Goal: Book appointment/travel/reservation

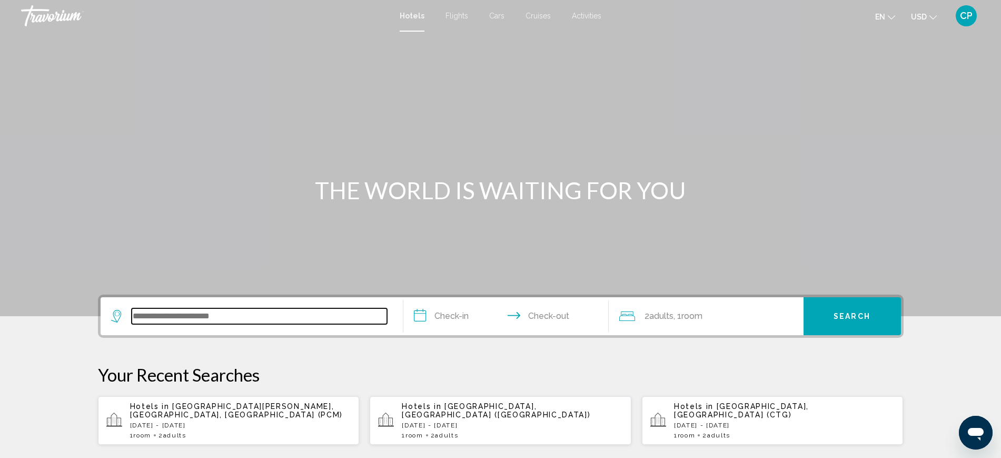
click at [173, 322] on input "Search widget" at bounding box center [259, 316] width 255 height 16
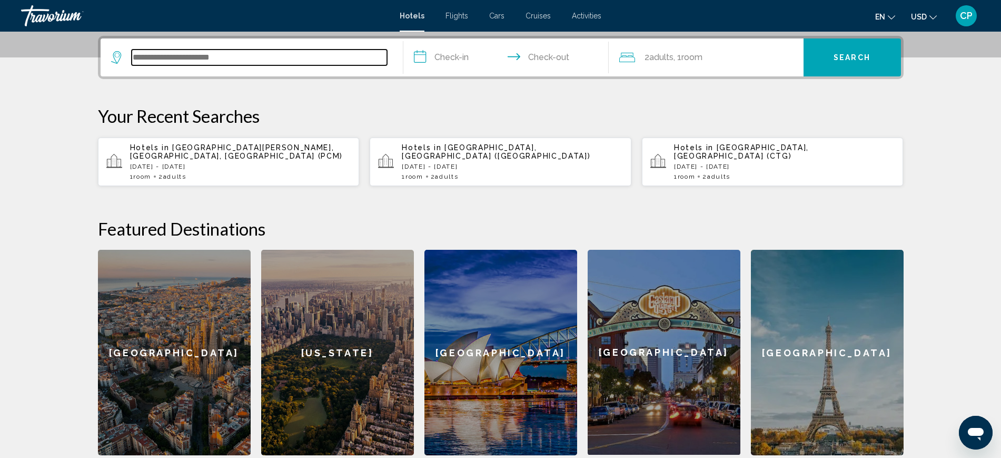
scroll to position [260, 0]
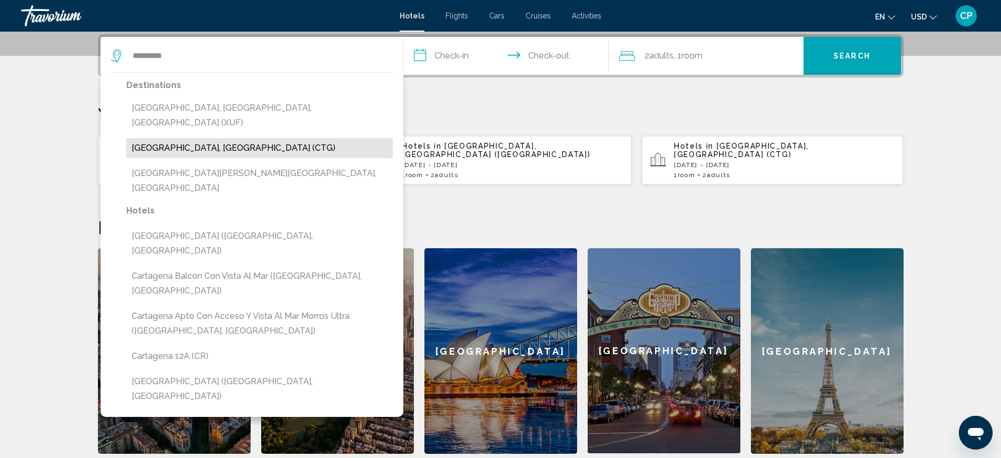
click at [193, 138] on button "Cartagena, Colombia (CTG)" at bounding box center [259, 148] width 266 height 20
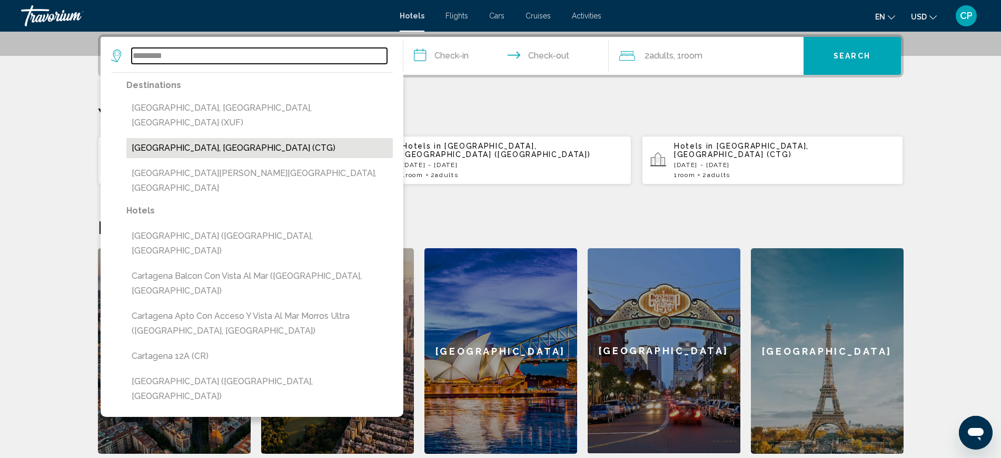
type input "**********"
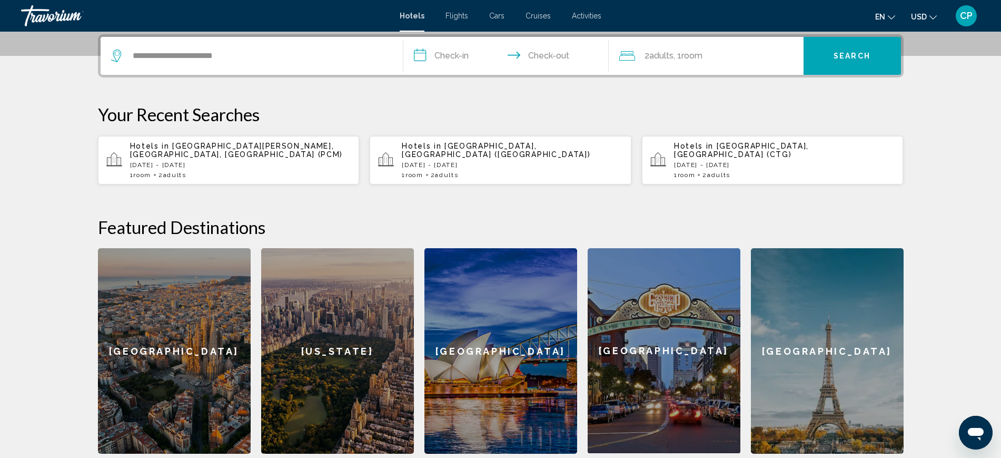
click at [458, 52] on input "**********" at bounding box center [508, 57] width 210 height 41
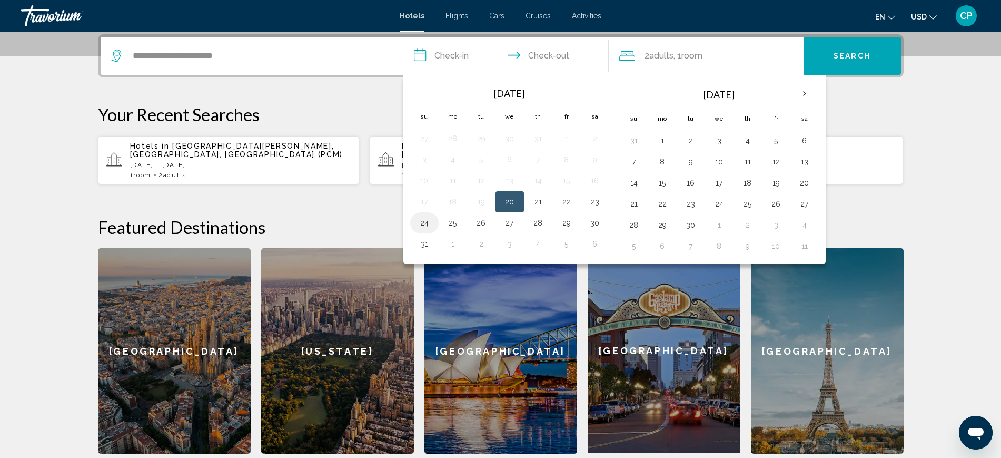
click at [428, 223] on button "24" at bounding box center [424, 222] width 17 height 15
click at [594, 225] on button "30" at bounding box center [595, 222] width 17 height 15
type input "**********"
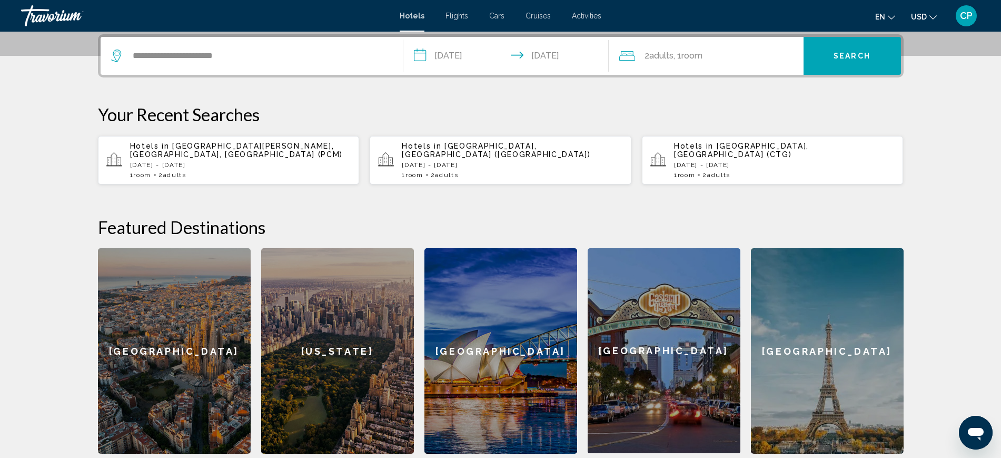
click at [858, 52] on span "Search" at bounding box center [852, 56] width 37 height 8
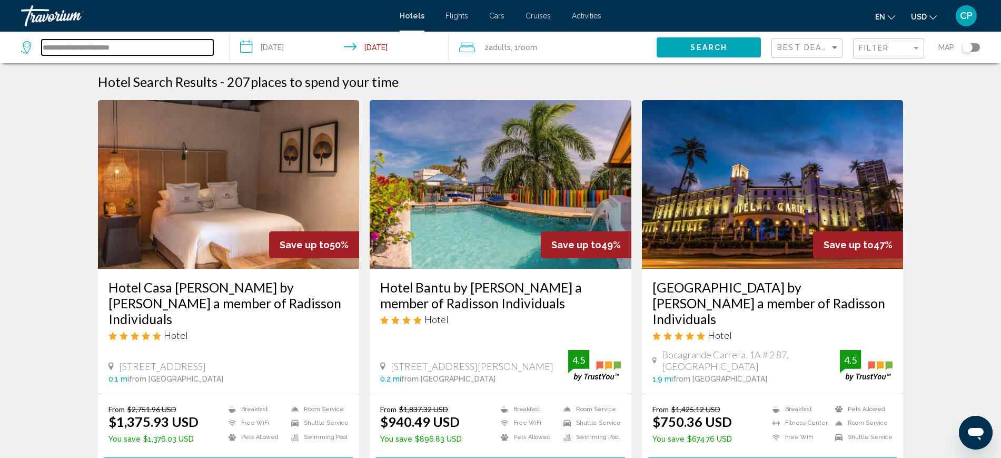
drag, startPoint x: 149, startPoint y: 39, endPoint x: 0, endPoint y: 18, distance: 150.0
click at [0, 18] on div "**********" at bounding box center [500, 229] width 1001 height 458
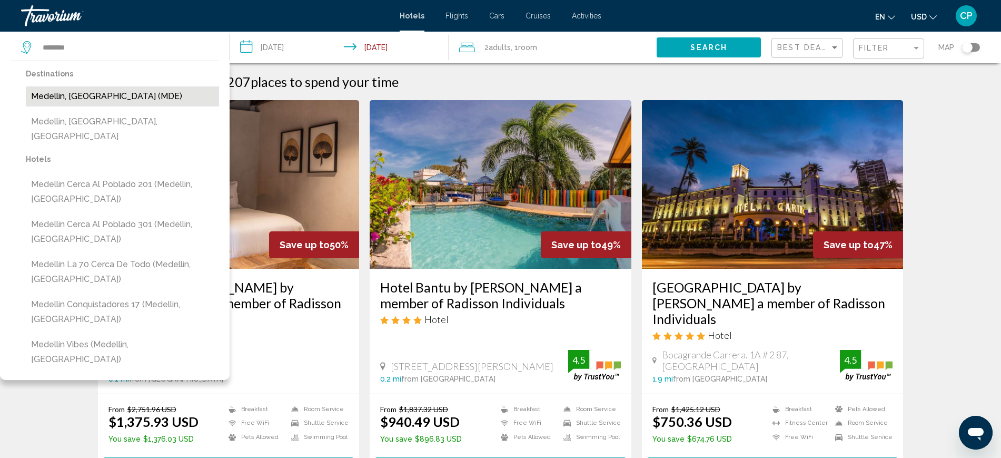
click at [108, 92] on button "Medellin, Colombia (MDE)" at bounding box center [122, 96] width 193 height 20
type input "**********"
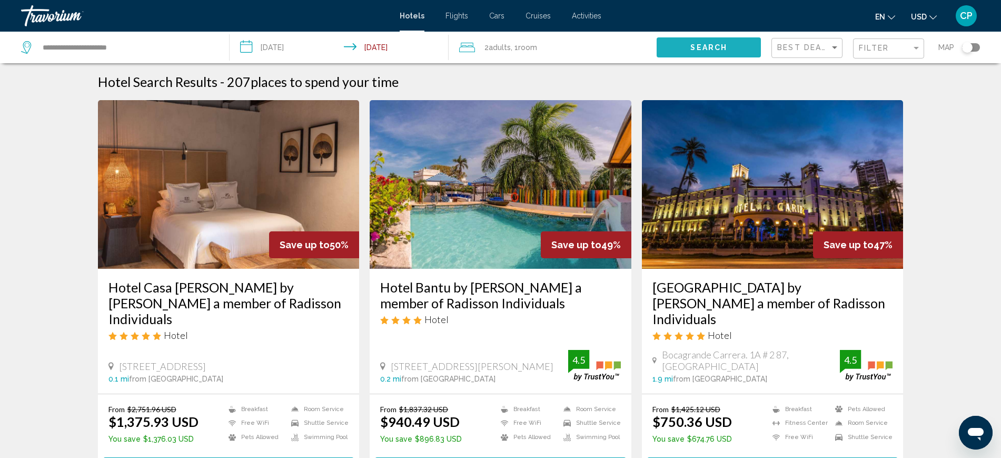
click at [717, 41] on button "Search" at bounding box center [709, 46] width 104 height 19
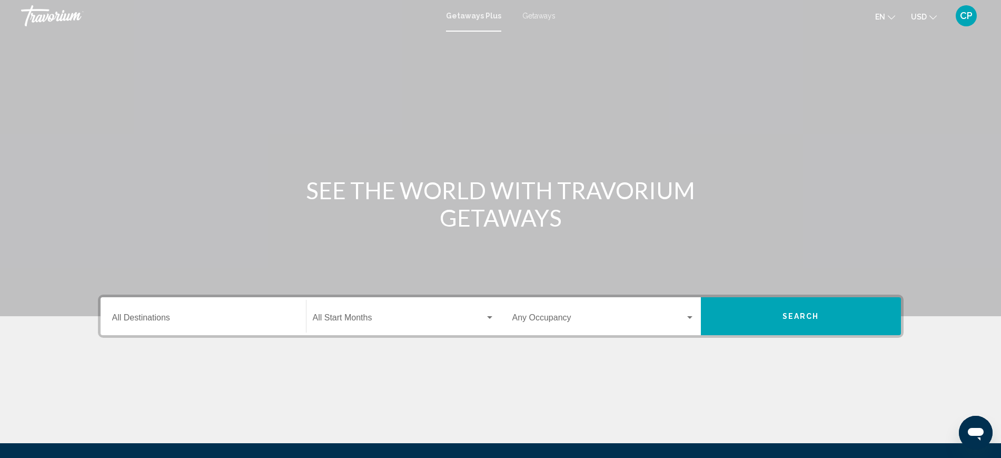
click at [536, 15] on span "Getaways" at bounding box center [538, 16] width 33 height 8
click at [137, 316] on input "Destination All Destinations" at bounding box center [203, 319] width 182 height 9
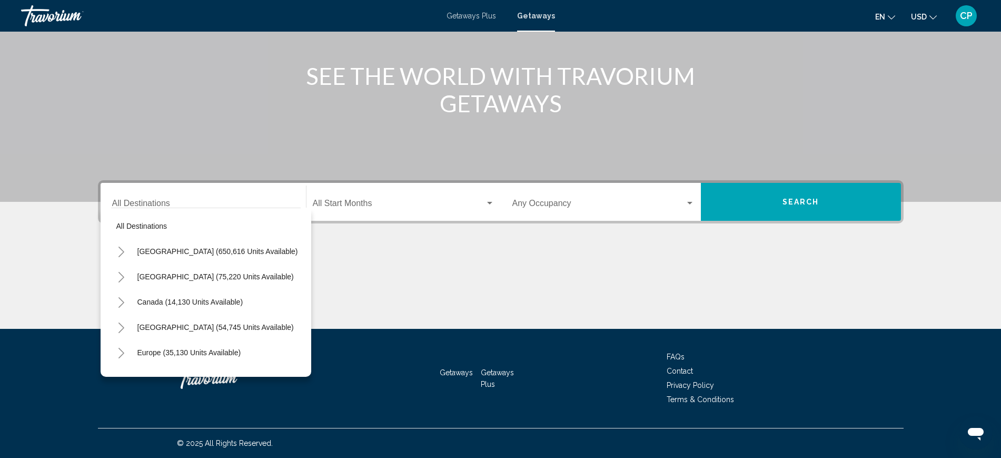
click at [393, 257] on div "Main content" at bounding box center [501, 289] width 806 height 79
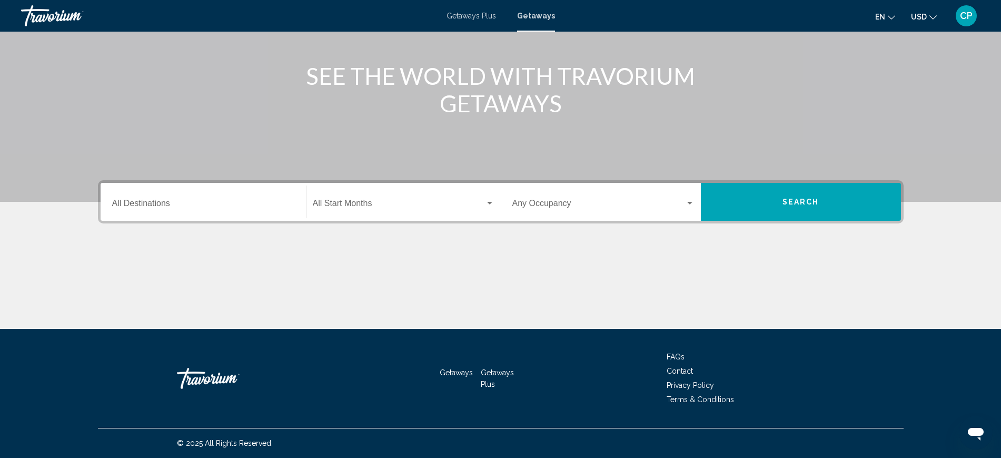
click at [492, 206] on div "Search widget" at bounding box center [489, 203] width 9 height 8
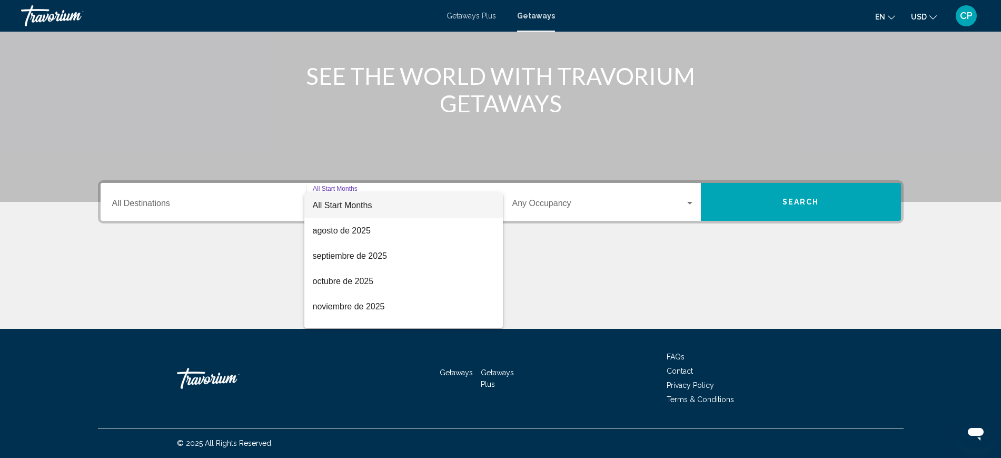
click at [575, 254] on div at bounding box center [500, 229] width 1001 height 458
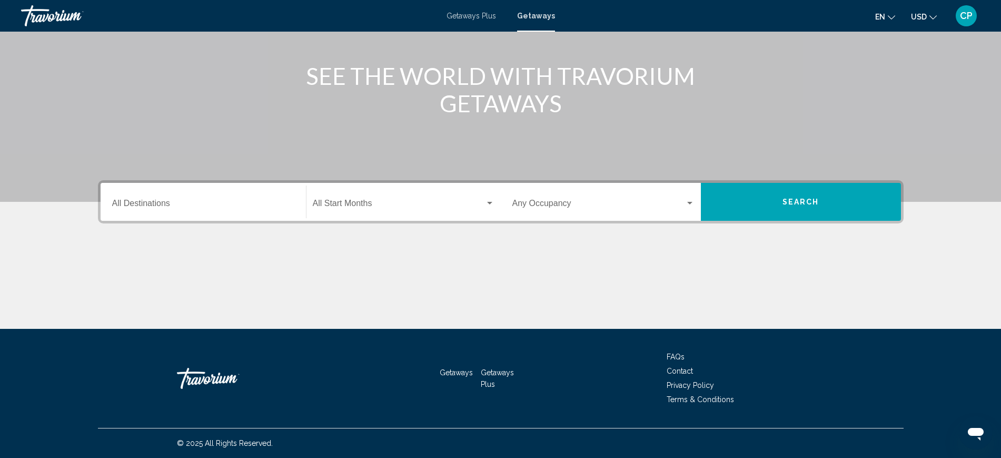
click at [692, 199] on div "Search widget" at bounding box center [689, 203] width 9 height 8
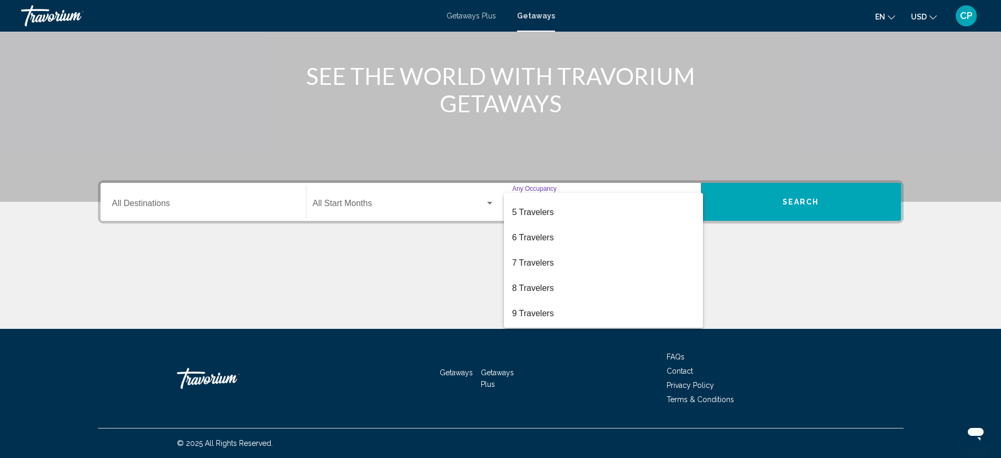
scroll to position [118, 0]
click at [184, 205] on div at bounding box center [500, 229] width 1001 height 458
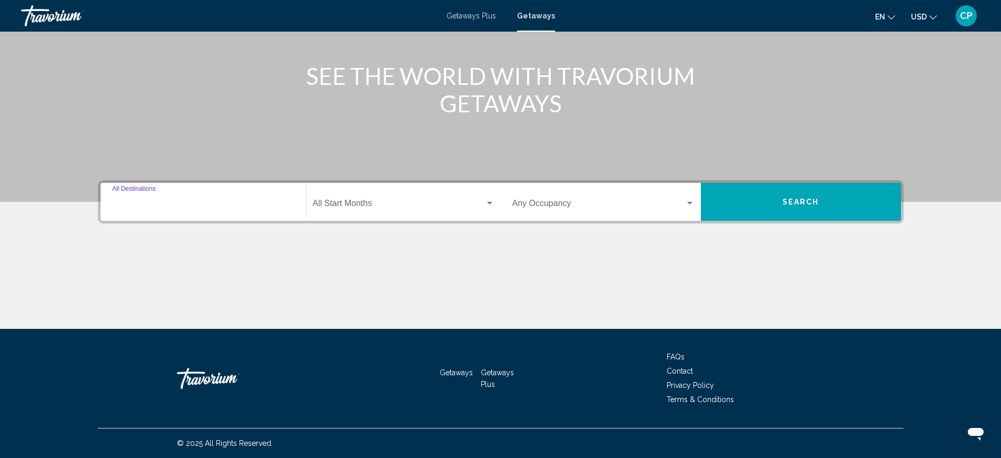
click at [183, 204] on input "Destination All Destinations" at bounding box center [203, 205] width 182 height 9
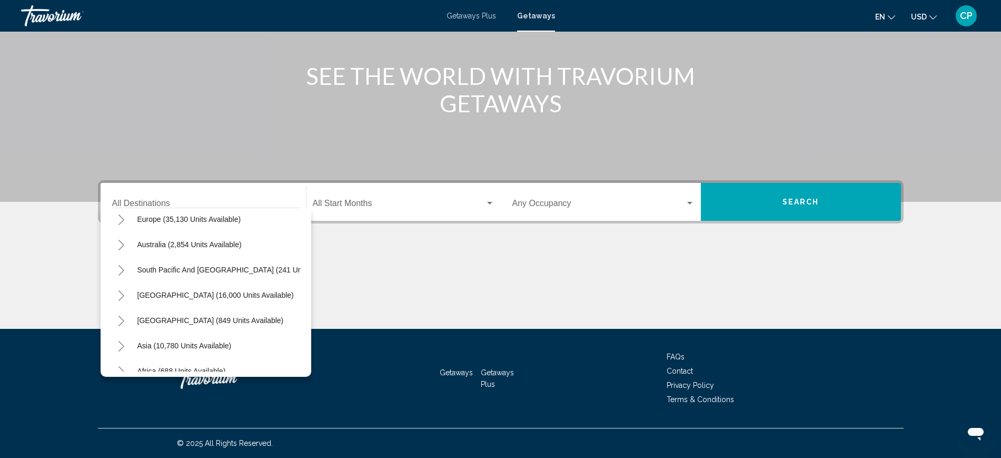
scroll to position [137, 0]
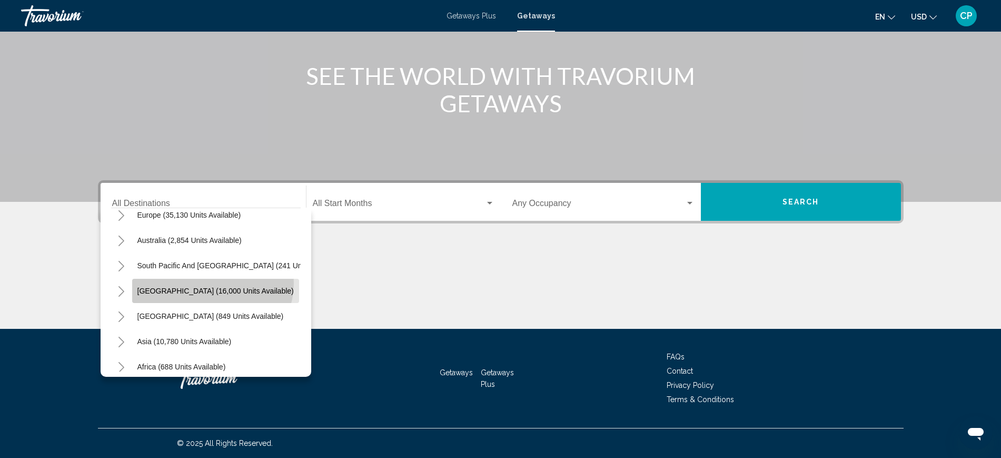
click at [212, 283] on button "[GEOGRAPHIC_DATA] (16,000 units available)" at bounding box center [215, 291] width 167 height 24
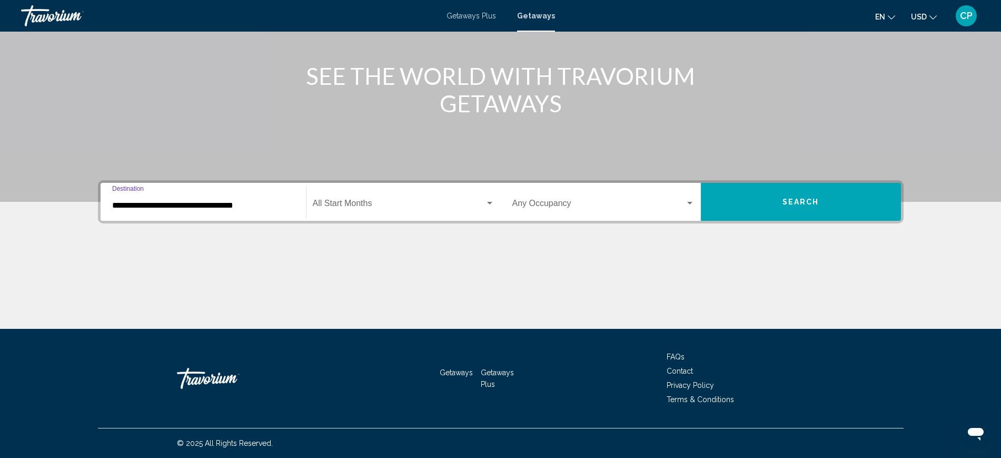
click at [235, 203] on input "**********" at bounding box center [203, 205] width 182 height 9
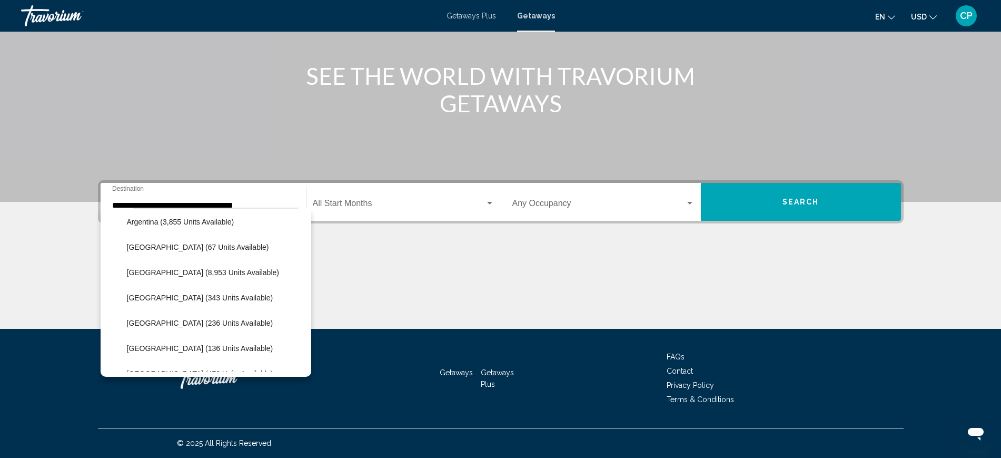
scroll to position [239, 0]
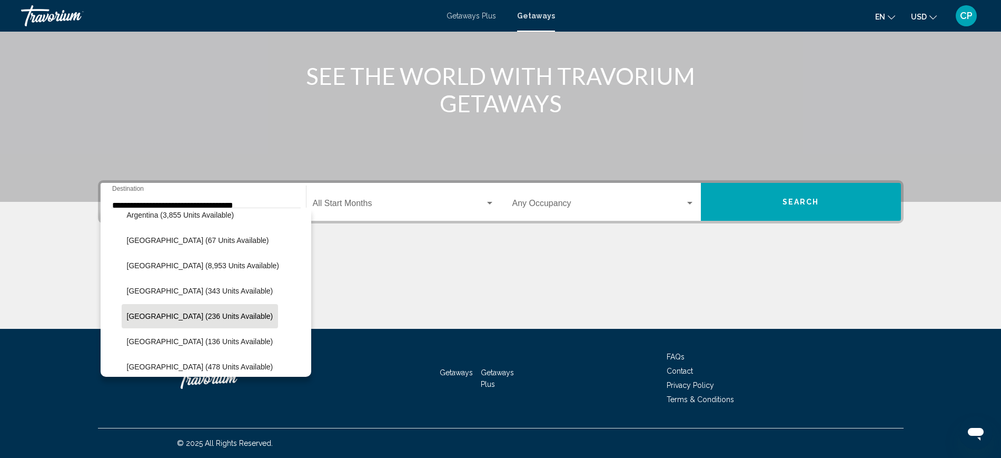
click at [216, 315] on span "[GEOGRAPHIC_DATA] (236 units available)" at bounding box center [200, 316] width 146 height 8
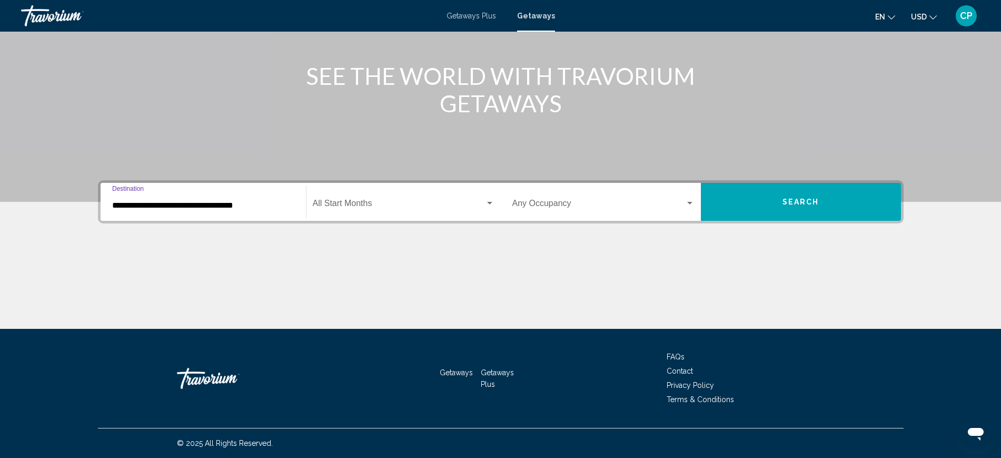
type input "**********"
click at [688, 202] on div "Search widget" at bounding box center [689, 203] width 5 height 3
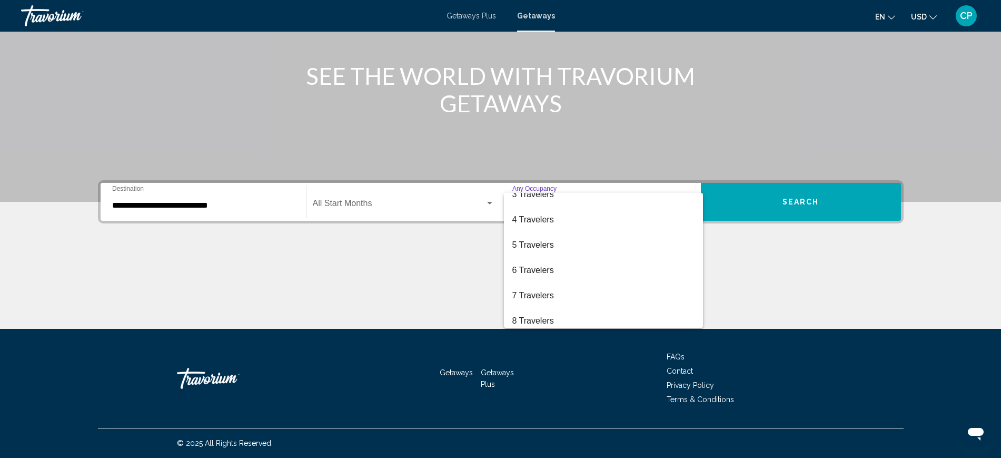
scroll to position [39, 0]
click at [559, 214] on span "3 Travelers" at bounding box center [603, 216] width 182 height 25
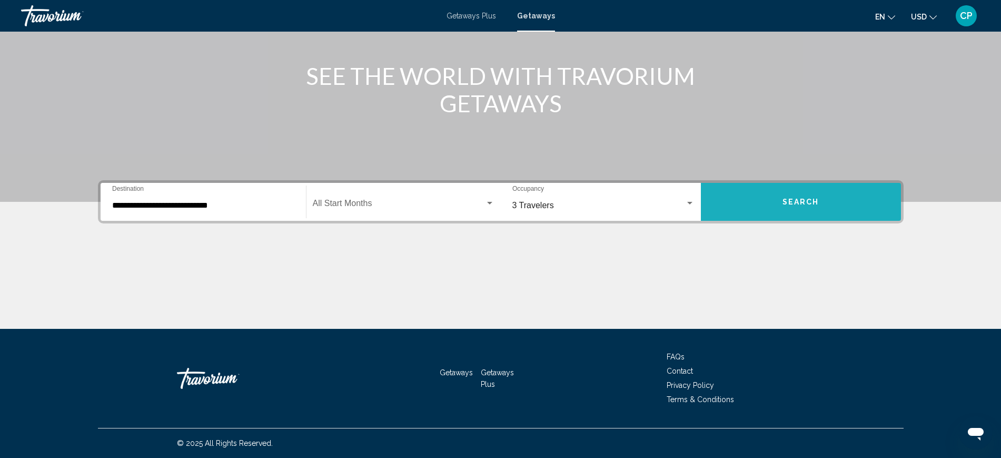
click at [785, 198] on span "Search" at bounding box center [801, 202] width 37 height 8
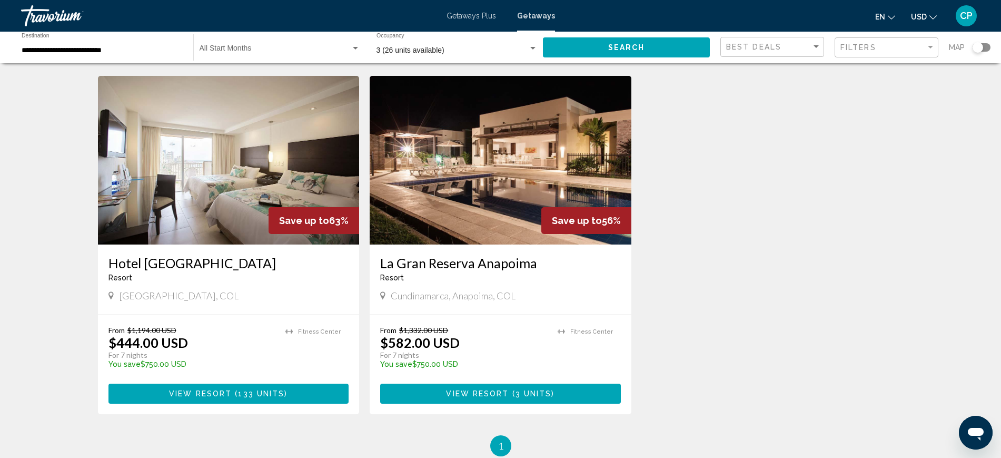
scroll to position [387, 0]
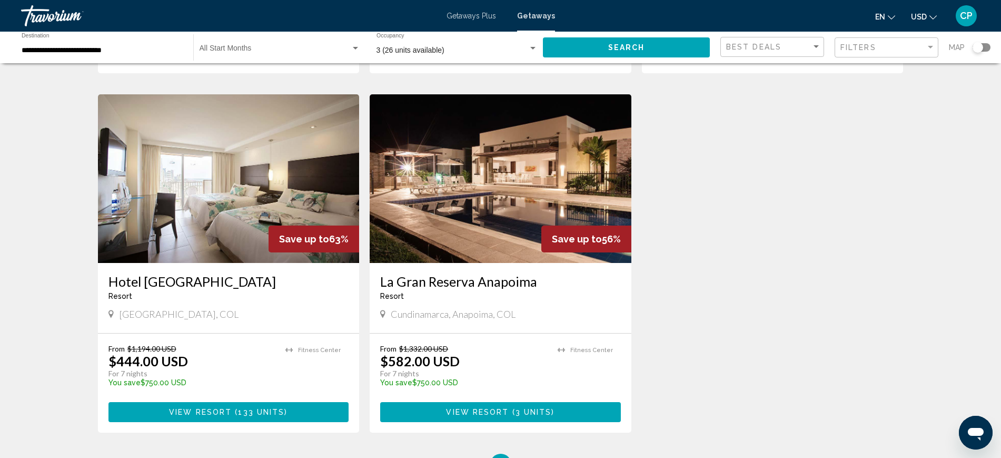
click at [483, 408] on span "View Resort" at bounding box center [477, 412] width 63 height 8
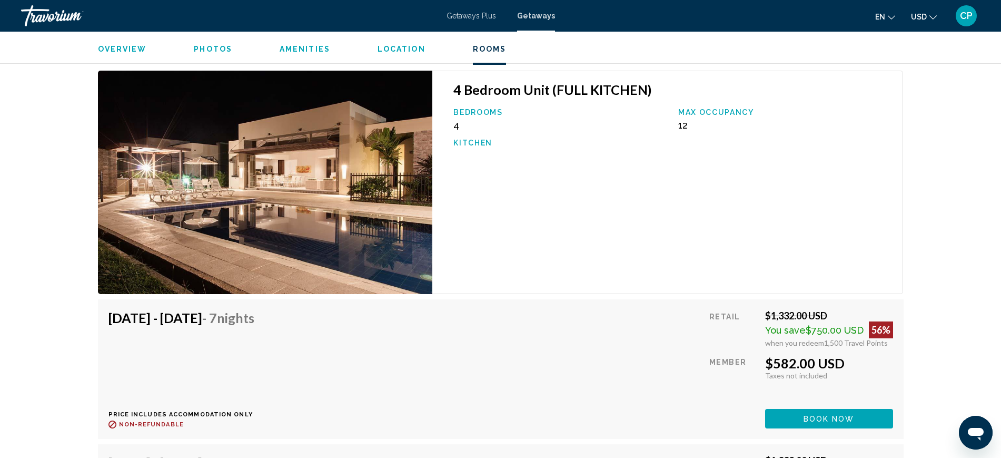
scroll to position [1574, 0]
